Goal: Navigation & Orientation: Find specific page/section

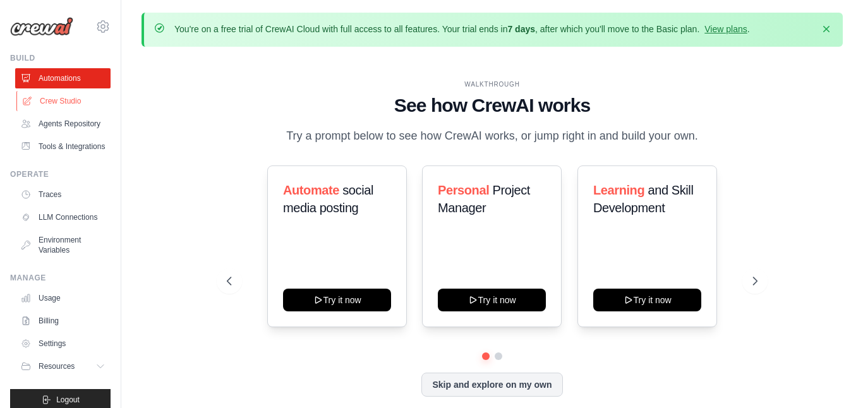
click at [60, 102] on link "Crew Studio" at bounding box center [63, 101] width 95 height 20
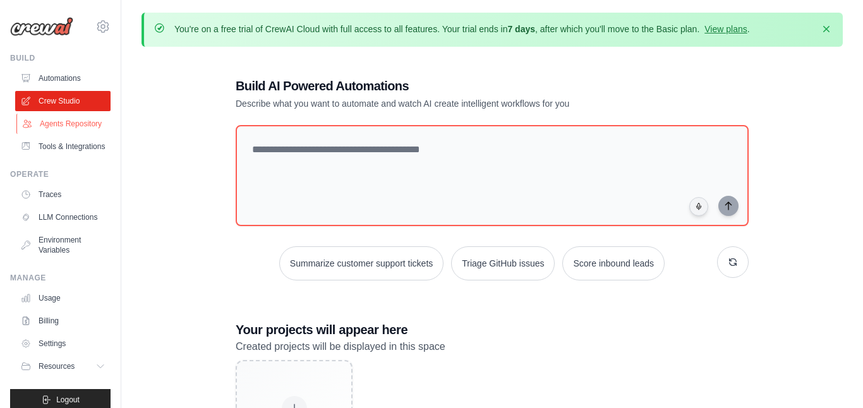
click at [55, 125] on link "Agents Repository" at bounding box center [63, 124] width 95 height 20
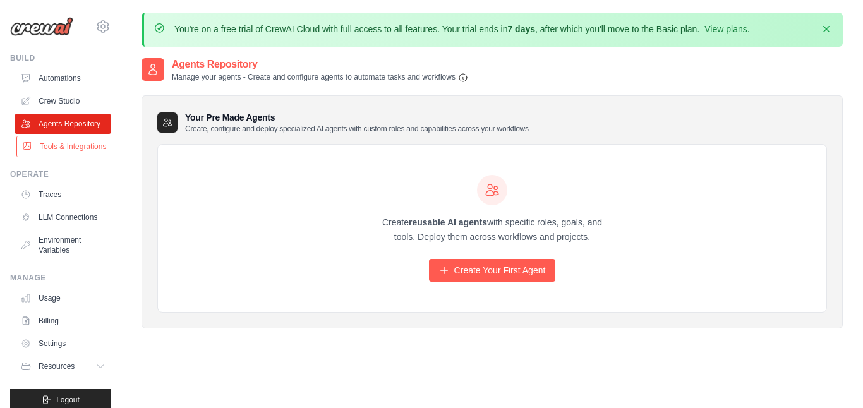
click at [57, 150] on link "Tools & Integrations" at bounding box center [63, 147] width 95 height 20
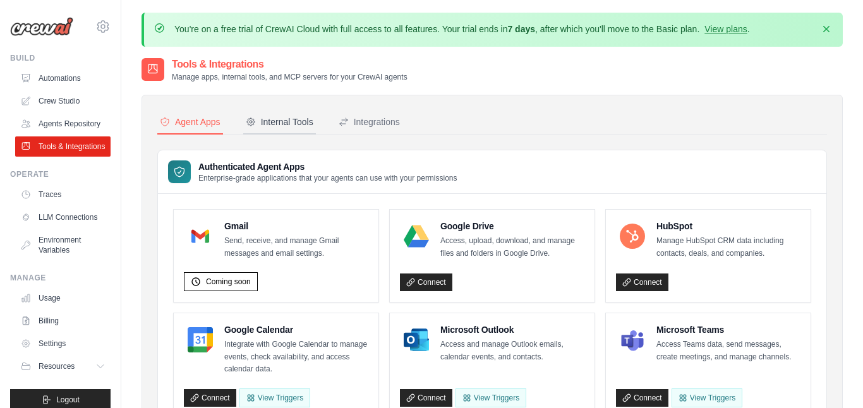
click at [296, 119] on div "Internal Tools" at bounding box center [280, 122] width 68 height 13
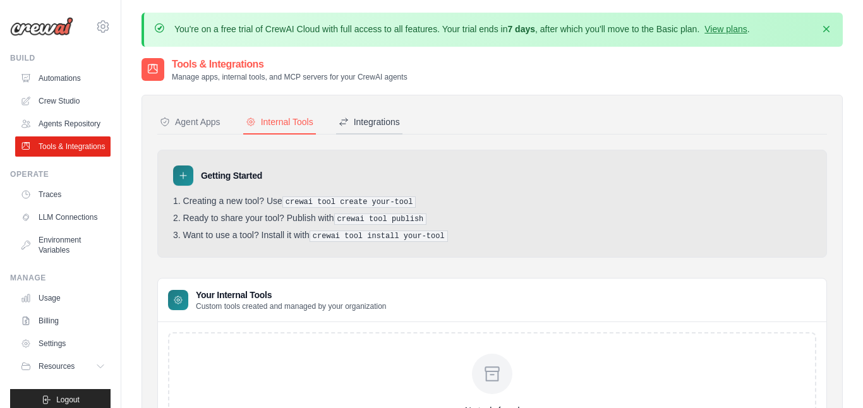
click at [377, 117] on div "Integrations" at bounding box center [369, 122] width 61 height 13
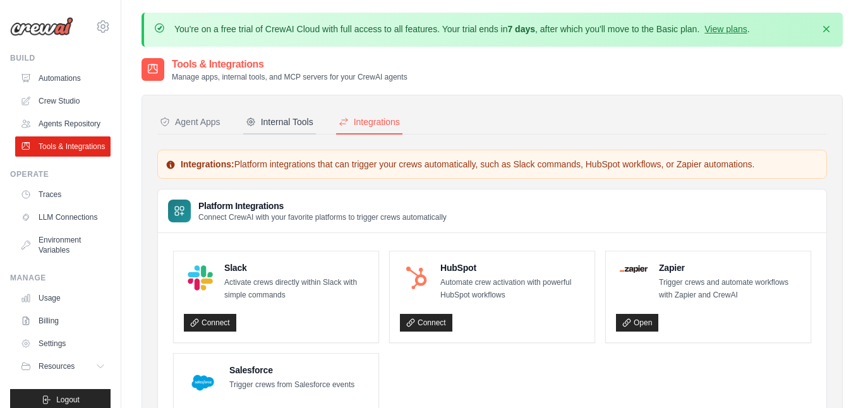
click at [288, 118] on div "Internal Tools" at bounding box center [280, 122] width 68 height 13
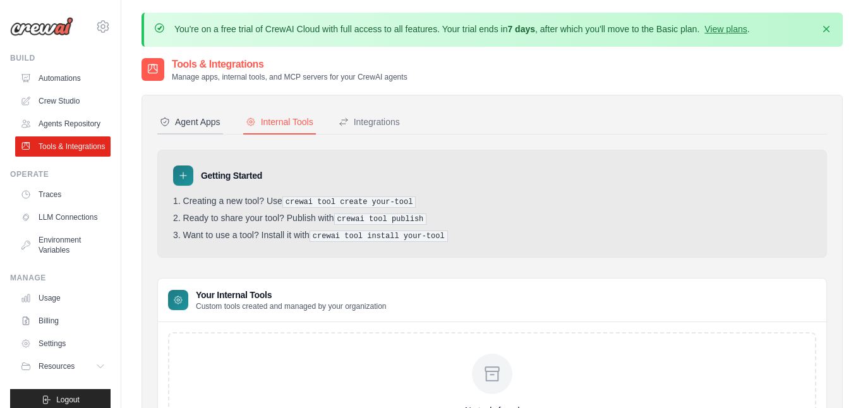
click at [192, 118] on div "Agent Apps" at bounding box center [190, 122] width 61 height 13
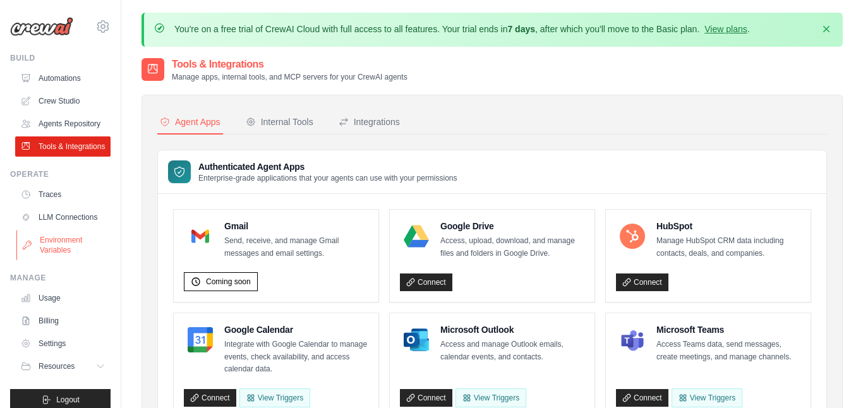
click at [49, 258] on link "Environment Variables" at bounding box center [63, 245] width 95 height 30
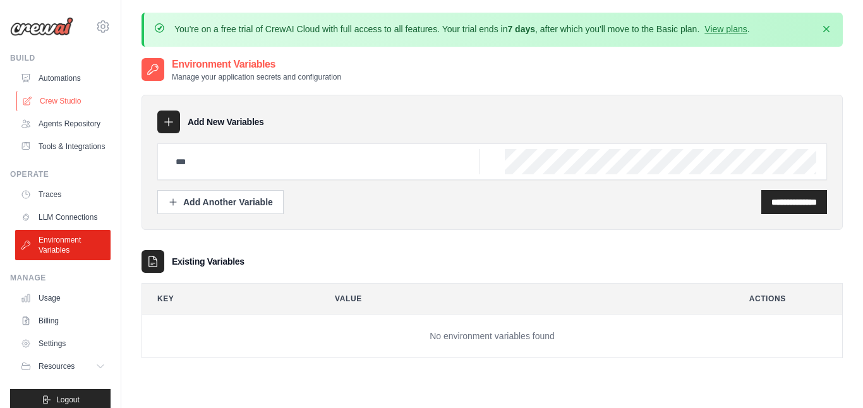
click at [60, 95] on link "Crew Studio" at bounding box center [63, 101] width 95 height 20
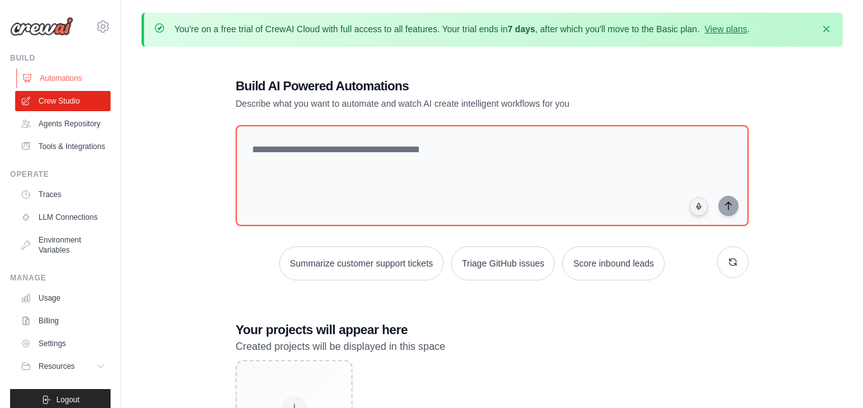
click at [47, 79] on link "Automations" at bounding box center [63, 78] width 95 height 20
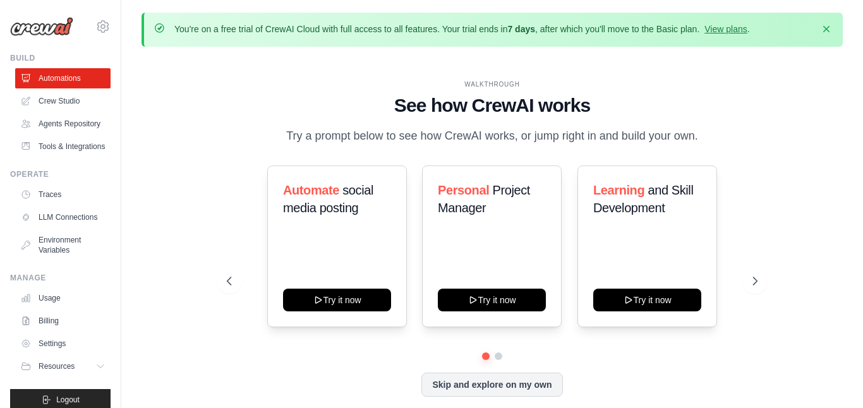
click at [38, 27] on img at bounding box center [41, 26] width 63 height 19
click at [41, 31] on img at bounding box center [41, 26] width 63 height 19
click at [71, 100] on link "Crew Studio" at bounding box center [63, 101] width 95 height 20
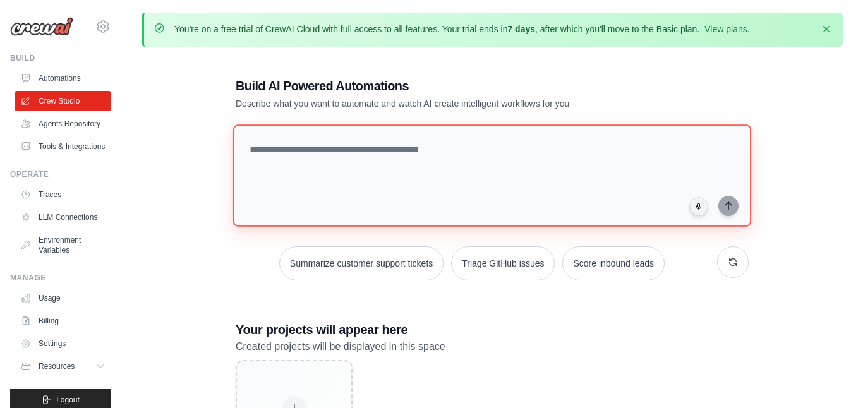
click at [312, 155] on textarea at bounding box center [492, 176] width 518 height 102
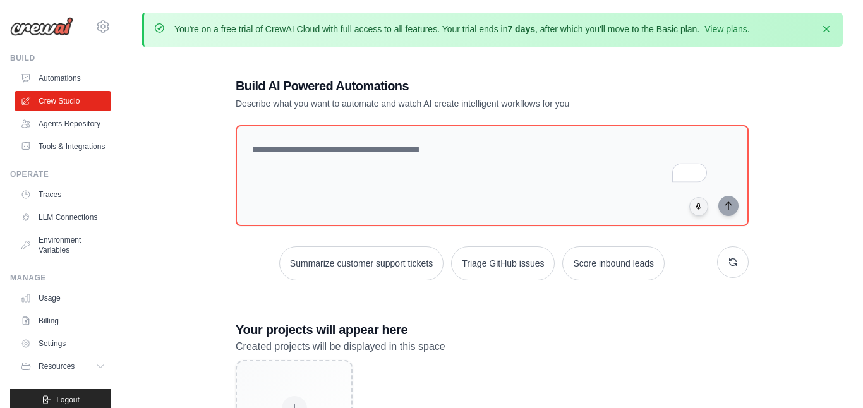
click at [37, 30] on img at bounding box center [41, 26] width 63 height 19
